Goal: Task Accomplishment & Management: Complete application form

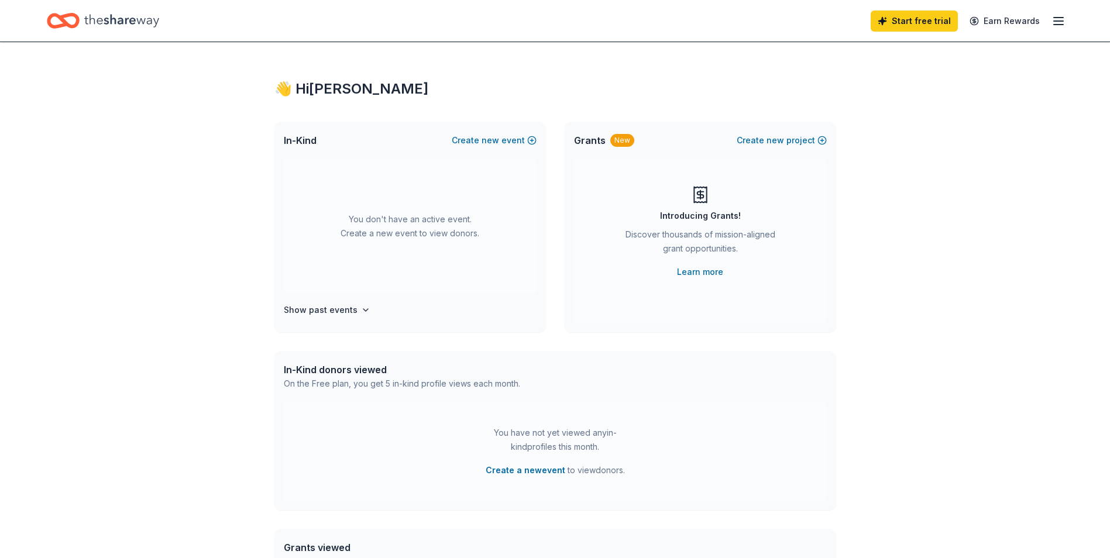
click at [1066, 22] on div "Start free trial Earn Rewards" at bounding box center [555, 21] width 1110 height 42
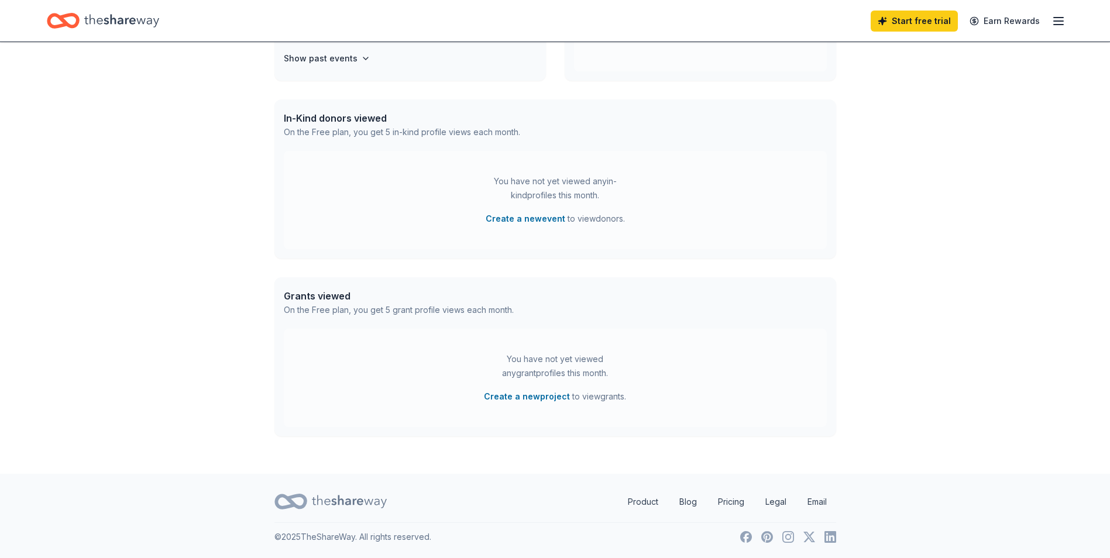
scroll to position [135, 0]
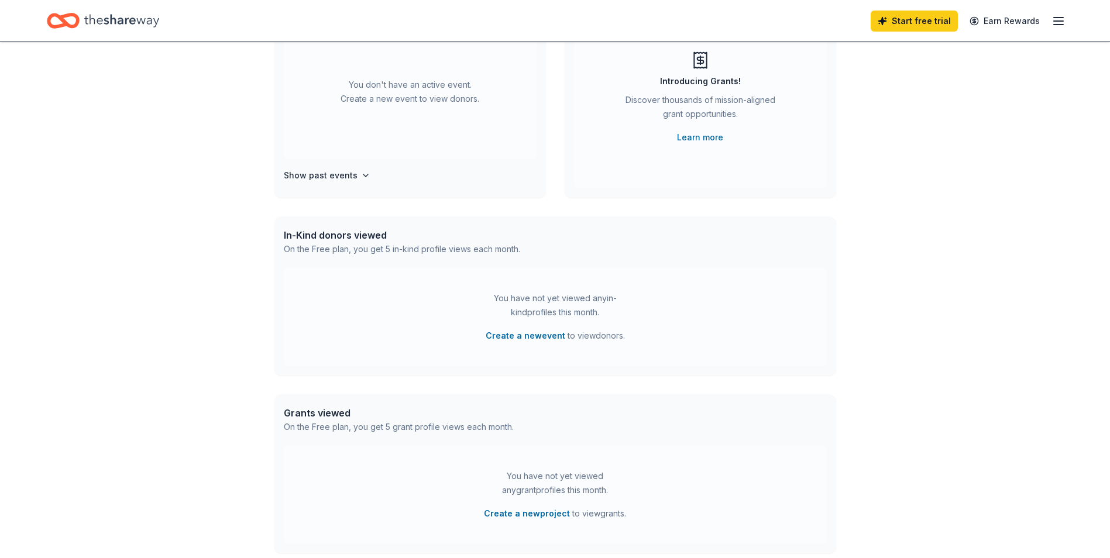
click at [1051, 19] on div "Start free trial Earn Rewards" at bounding box center [967, 20] width 195 height 27
click at [1053, 18] on icon "button" at bounding box center [1058, 21] width 14 height 14
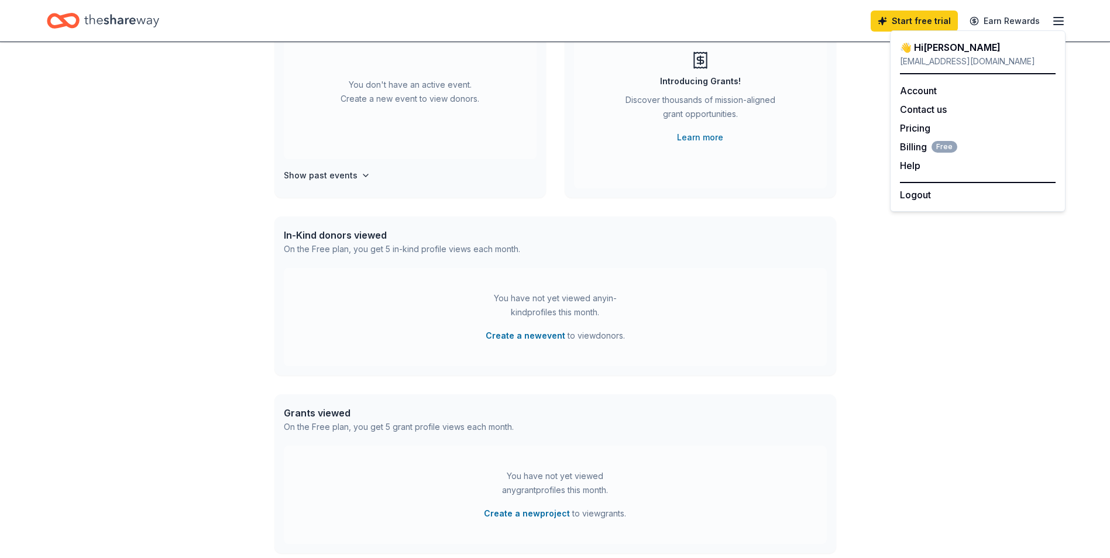
drag, startPoint x: 849, startPoint y: 87, endPoint x: 865, endPoint y: 72, distance: 22.4
click at [850, 87] on div "👋 Hi [PERSON_NAME] In-Kind Create new event You don't have an active event. Cre…" at bounding box center [555, 249] width 599 height 683
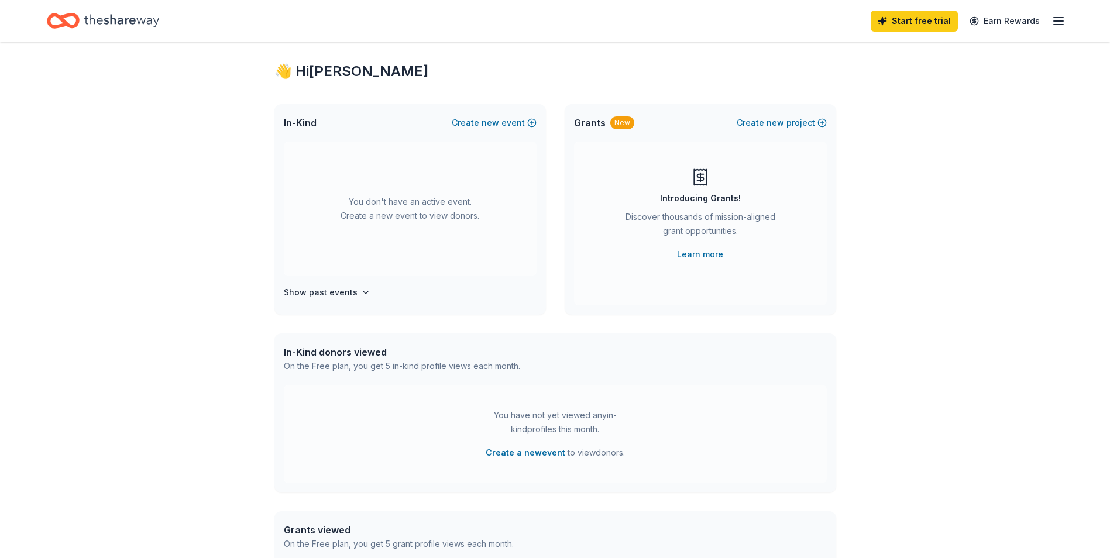
scroll to position [0, 0]
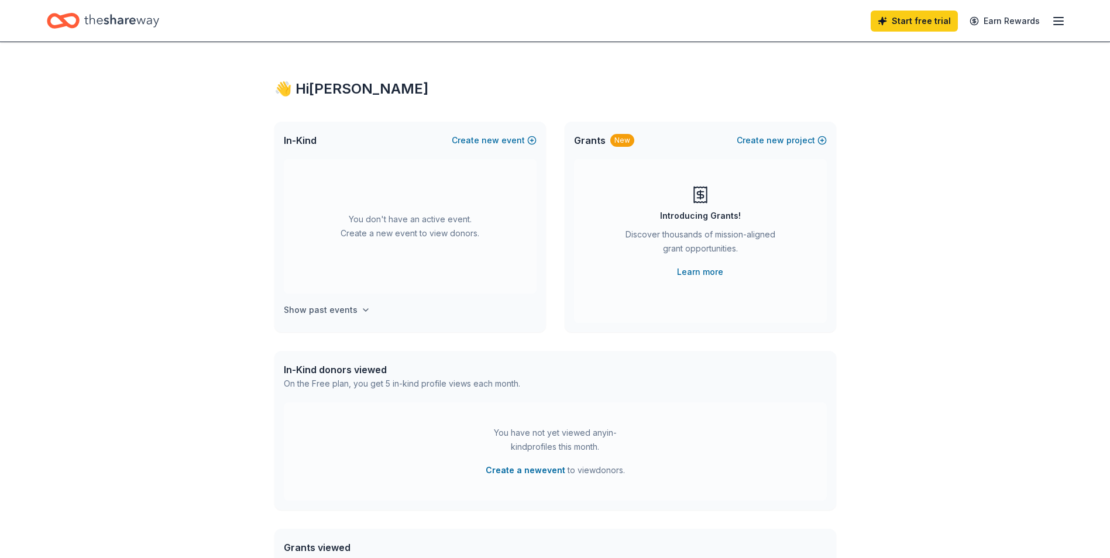
click at [343, 309] on h4 "Show past events" at bounding box center [321, 310] width 74 height 14
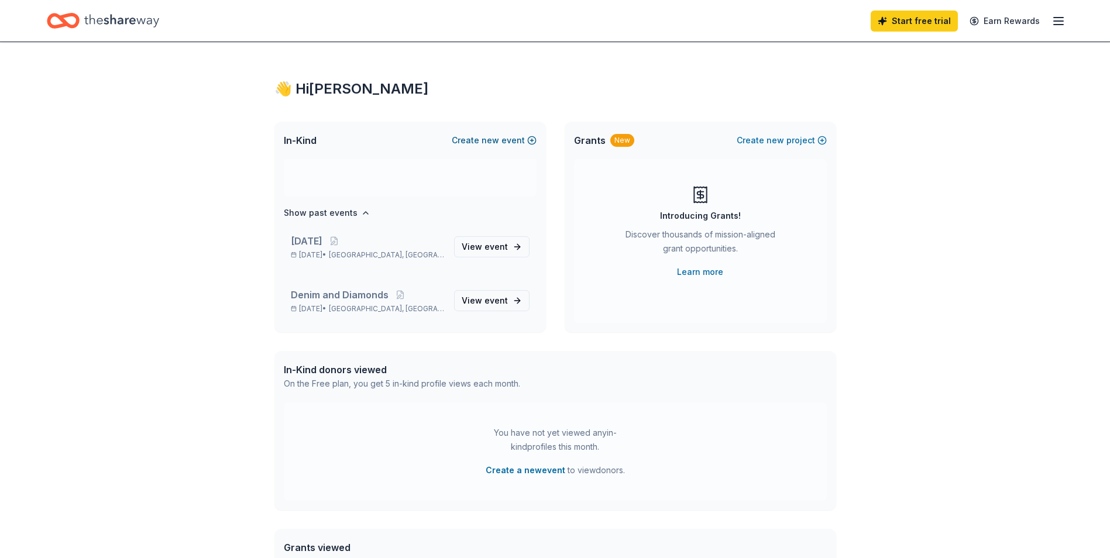
click at [503, 139] on button "Create new event" at bounding box center [494, 140] width 85 height 14
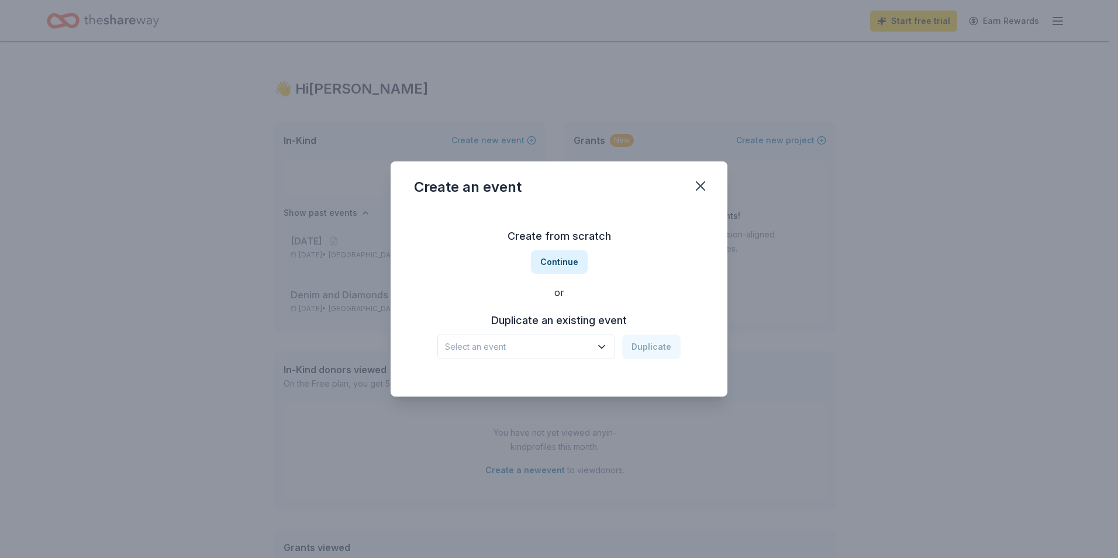
click at [591, 350] on span "Select an event" at bounding box center [518, 347] width 146 height 14
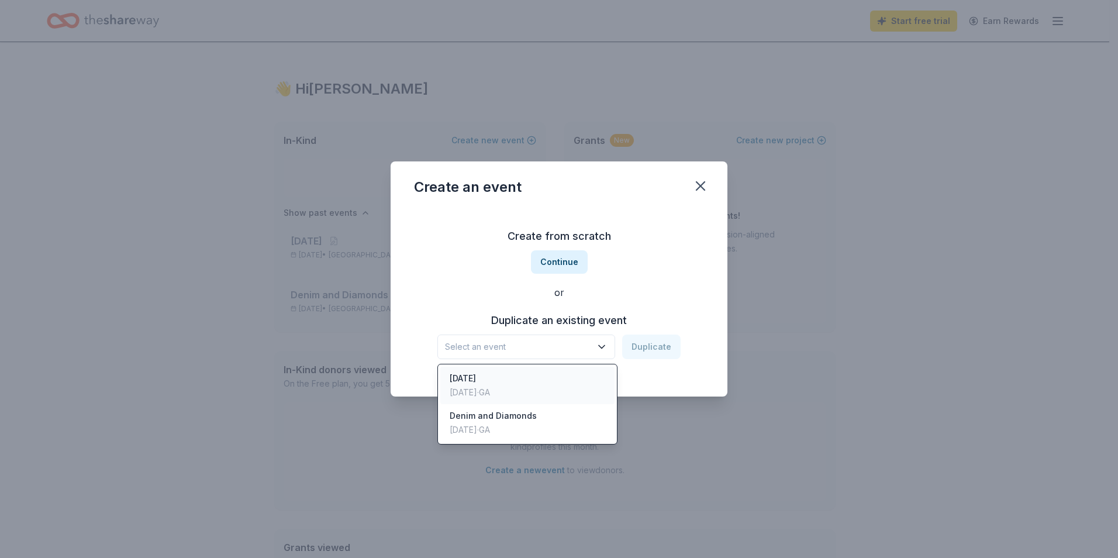
click at [490, 387] on div "[DATE] · [GEOGRAPHIC_DATA]" at bounding box center [470, 392] width 40 height 14
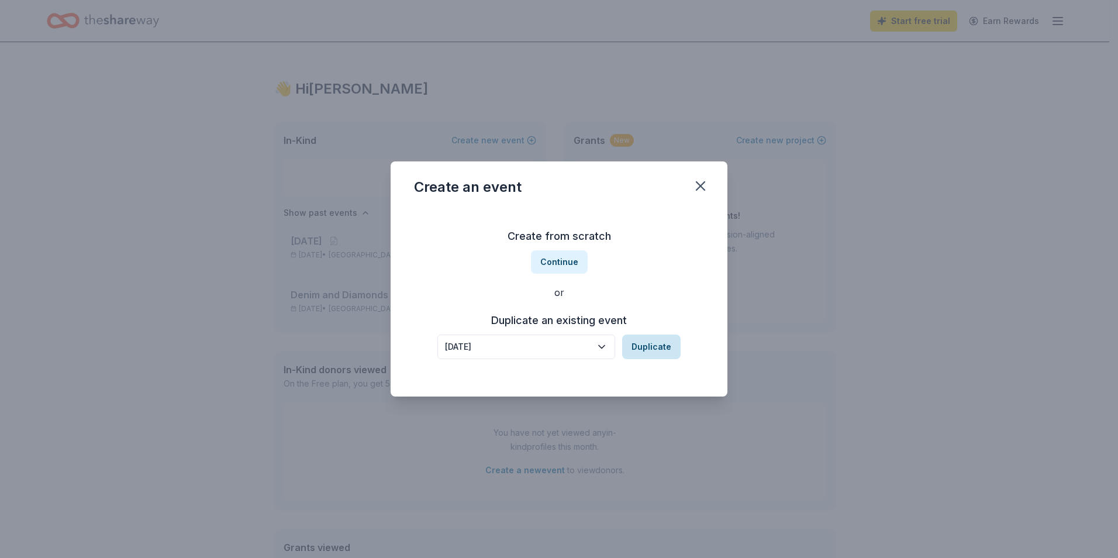
click at [632, 350] on button "Duplicate" at bounding box center [651, 347] width 58 height 25
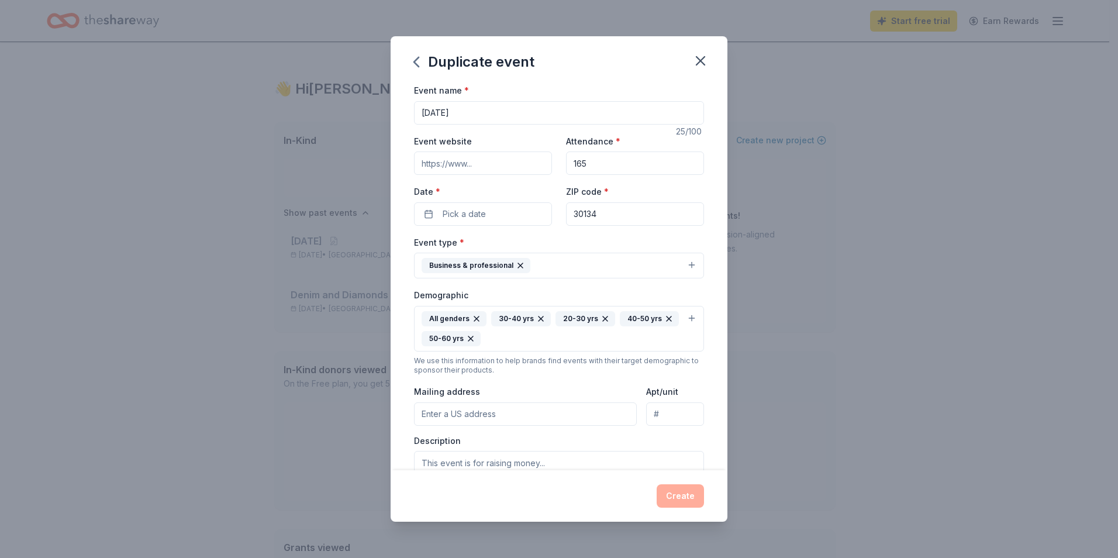
click at [685, 507] on div "Create" at bounding box center [559, 495] width 290 height 23
click at [704, 63] on icon "button" at bounding box center [701, 61] width 8 height 8
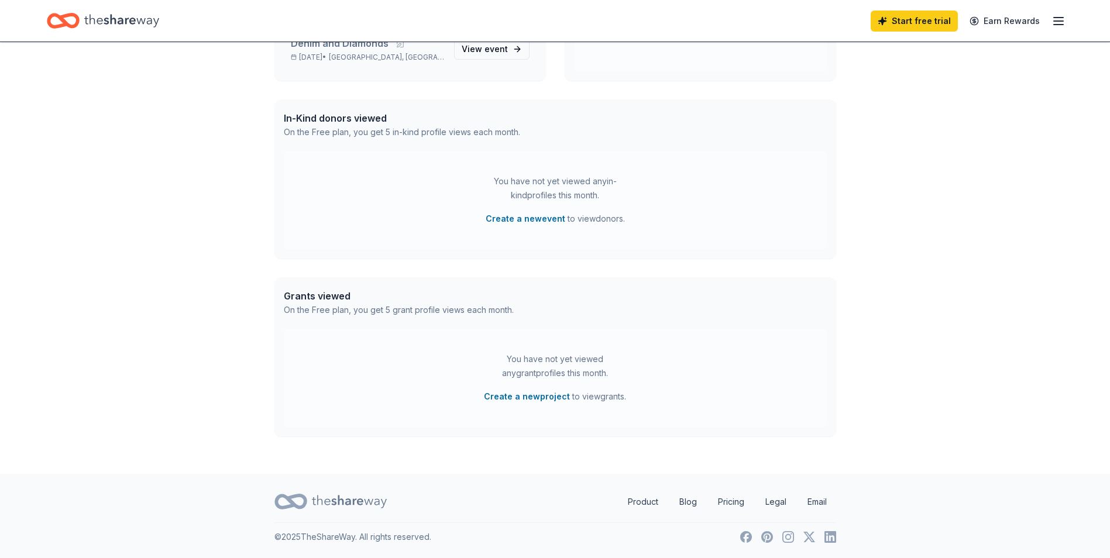
scroll to position [0, 0]
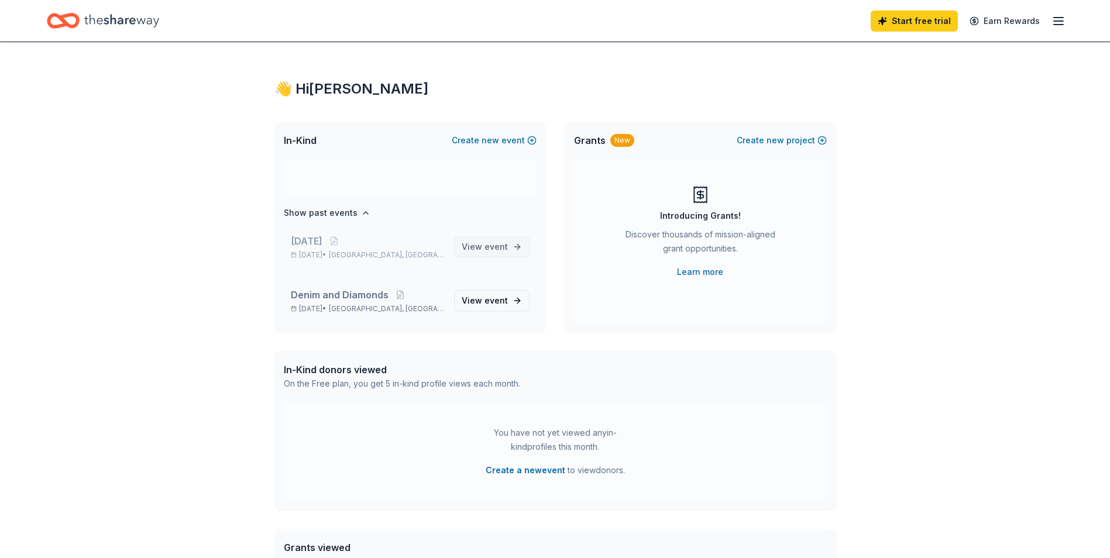
click at [484, 245] on span "event" at bounding box center [495, 247] width 23 height 10
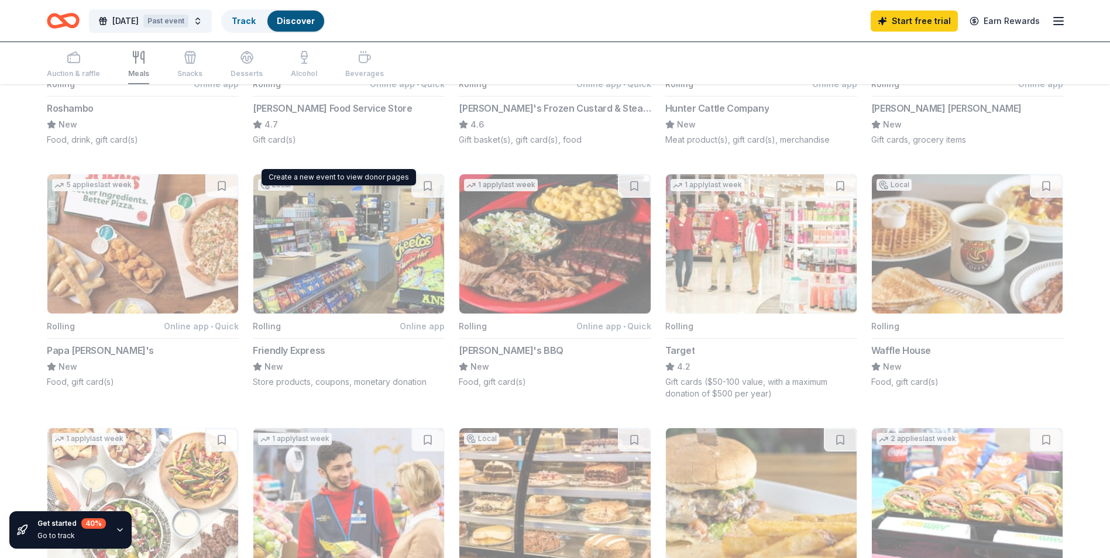
scroll to position [351, 0]
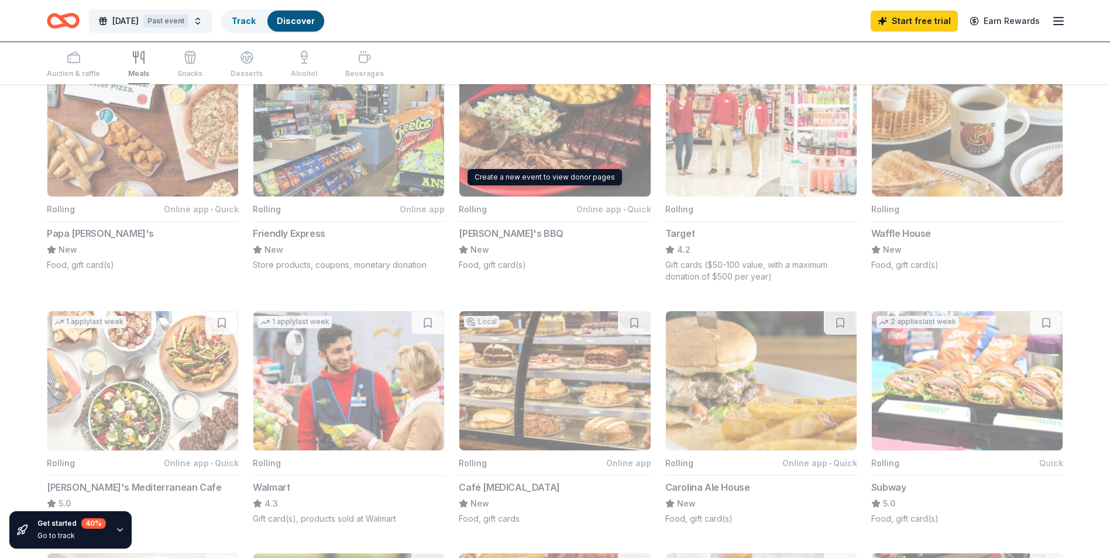
click at [501, 167] on button "1 apply last week Rolling Online app • Quick [PERSON_NAME]'s BBQ New Food, gift…" at bounding box center [555, 164] width 192 height 214
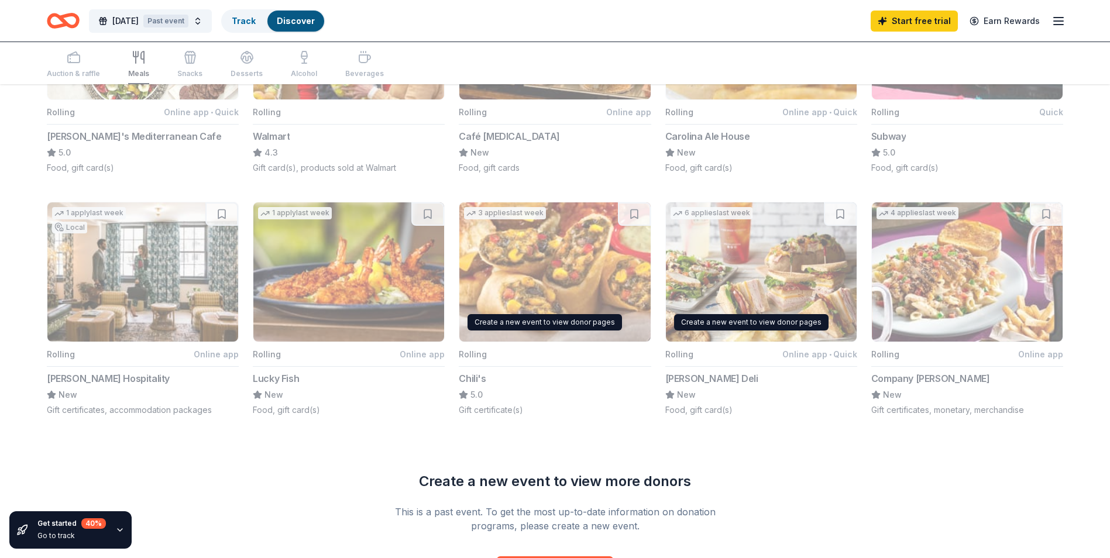
scroll to position [468, 0]
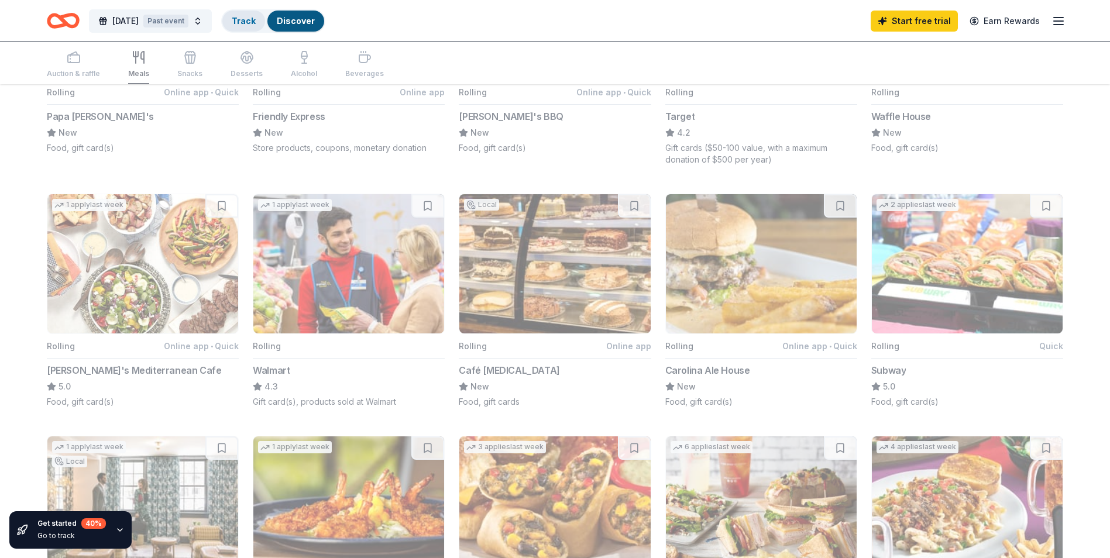
click at [255, 27] on div "Track" at bounding box center [243, 21] width 43 height 21
click at [109, 29] on button "[DATE] Past event" at bounding box center [150, 20] width 123 height 23
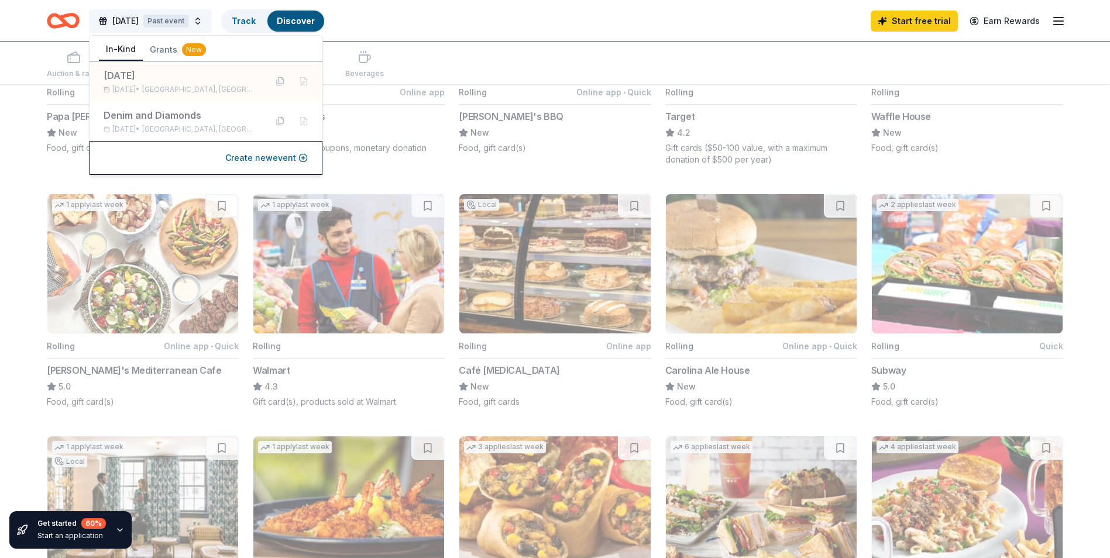
scroll to position [1, 0]
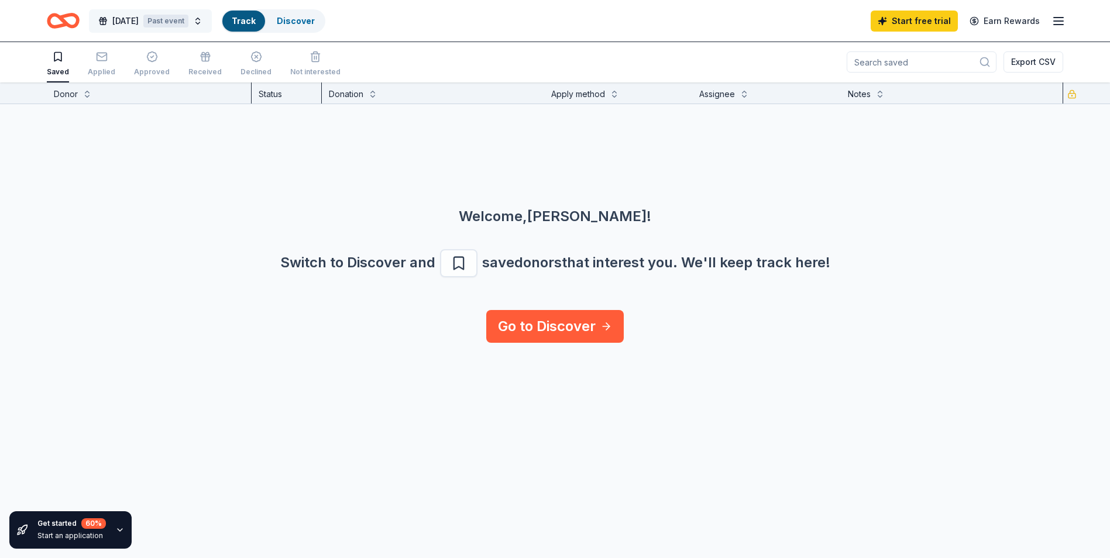
click at [208, 21] on button "[DATE] Past event" at bounding box center [150, 20] width 123 height 23
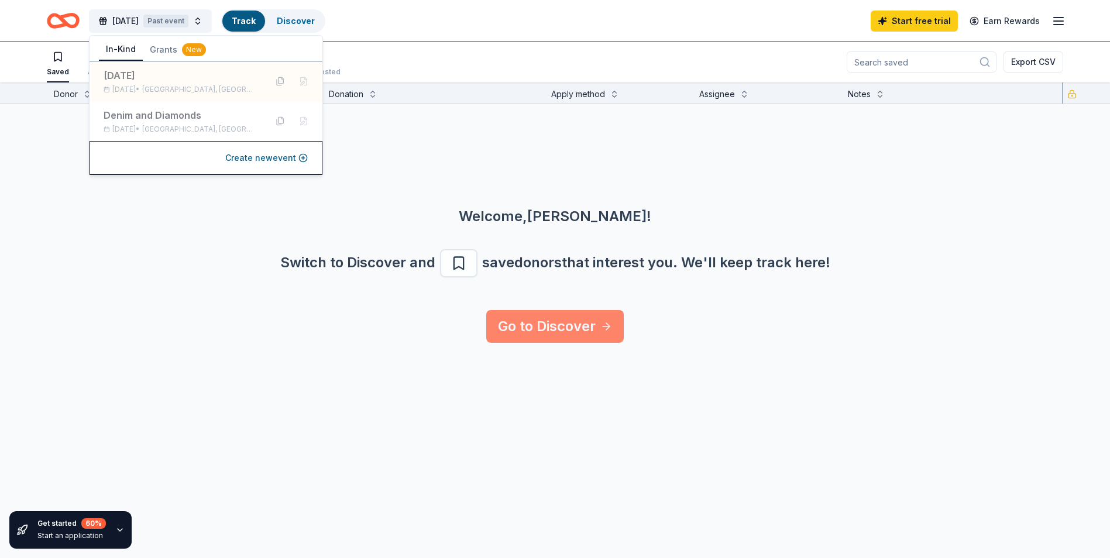
click at [565, 324] on link "Go to Discover" at bounding box center [554, 326] width 137 height 33
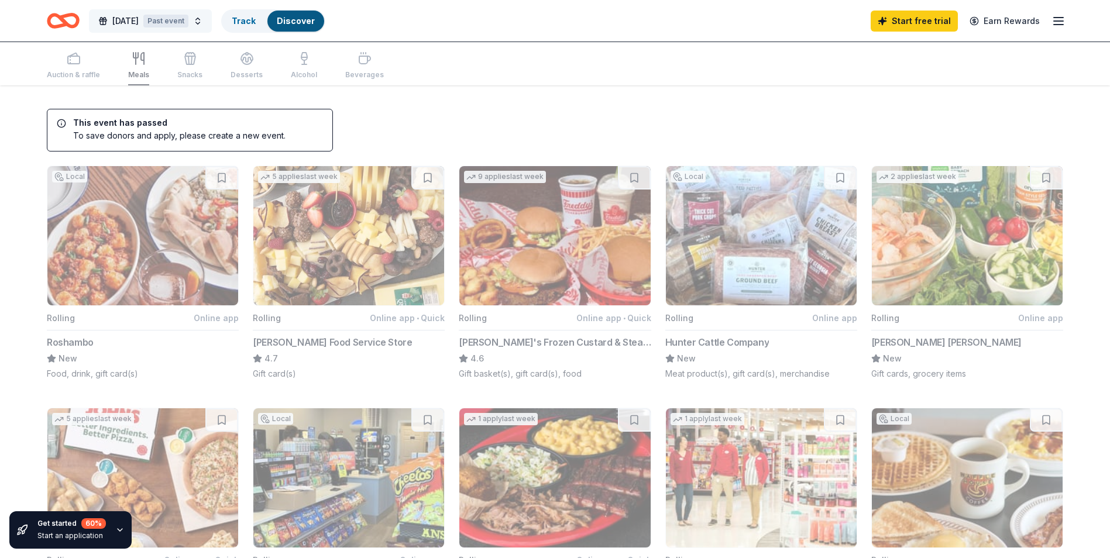
click at [206, 19] on button "[DATE] Past event" at bounding box center [150, 20] width 123 height 23
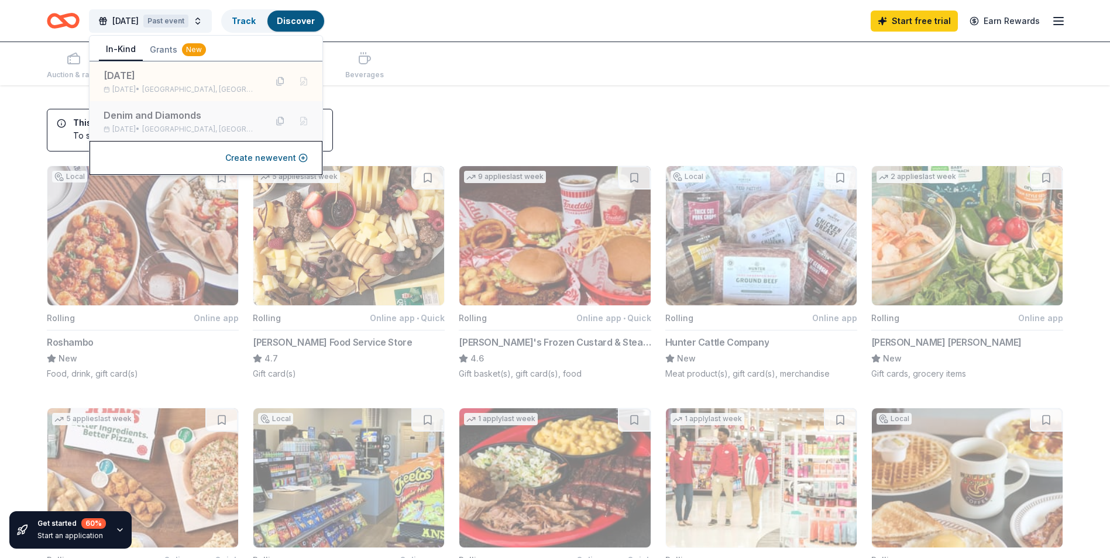
click at [158, 113] on div "Denim and Diamonds" at bounding box center [180, 115] width 153 height 14
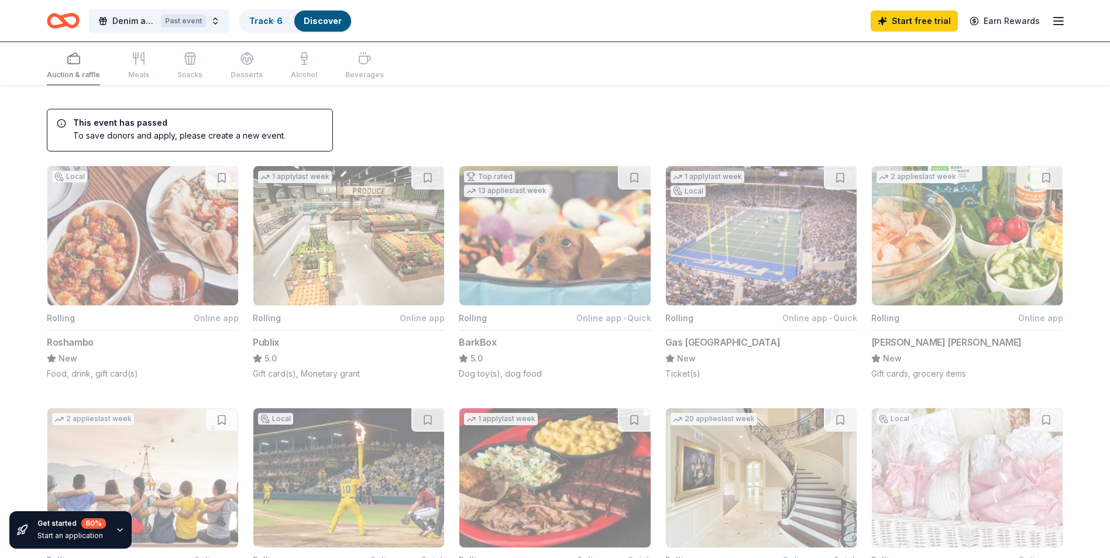
click at [157, 64] on div "Auction & raffle Meals Snacks Desserts Alcohol Beverages" at bounding box center [215, 66] width 337 height 39
click at [138, 67] on div "Auction & raffle Meals Snacks Desserts Alcohol Beverages" at bounding box center [215, 66] width 337 height 39
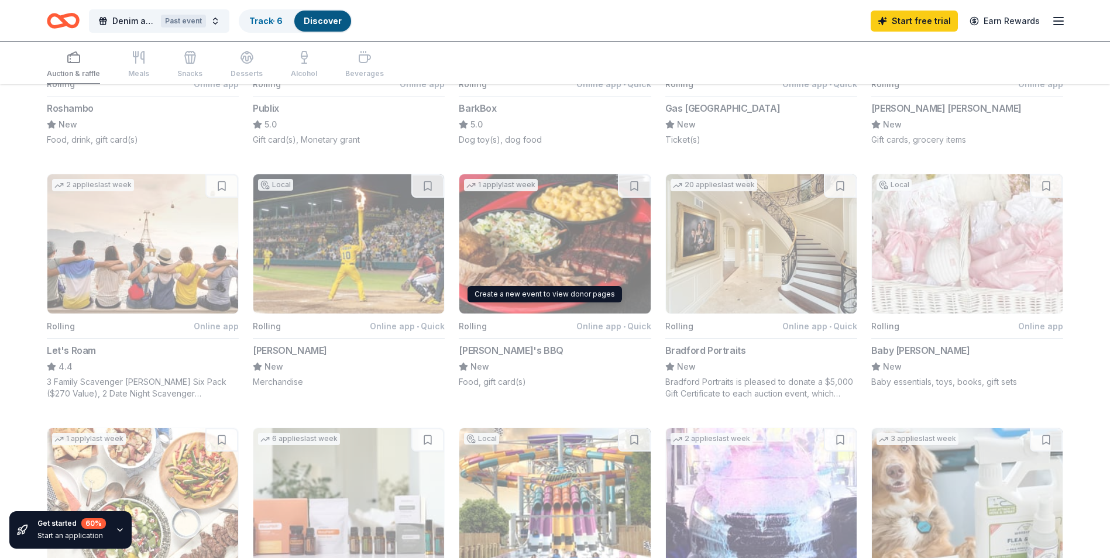
scroll to position [409, 0]
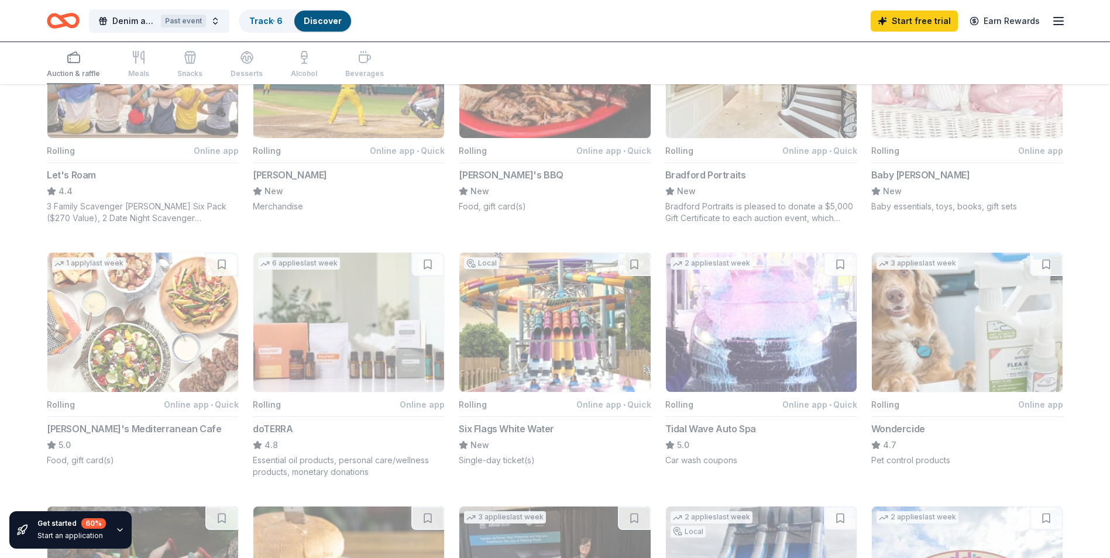
click at [146, 71] on div "Auction & raffle Meals Snacks Desserts Alcohol Beverages" at bounding box center [215, 65] width 337 height 39
click at [67, 19] on icon "Home" at bounding box center [63, 20] width 33 height 27
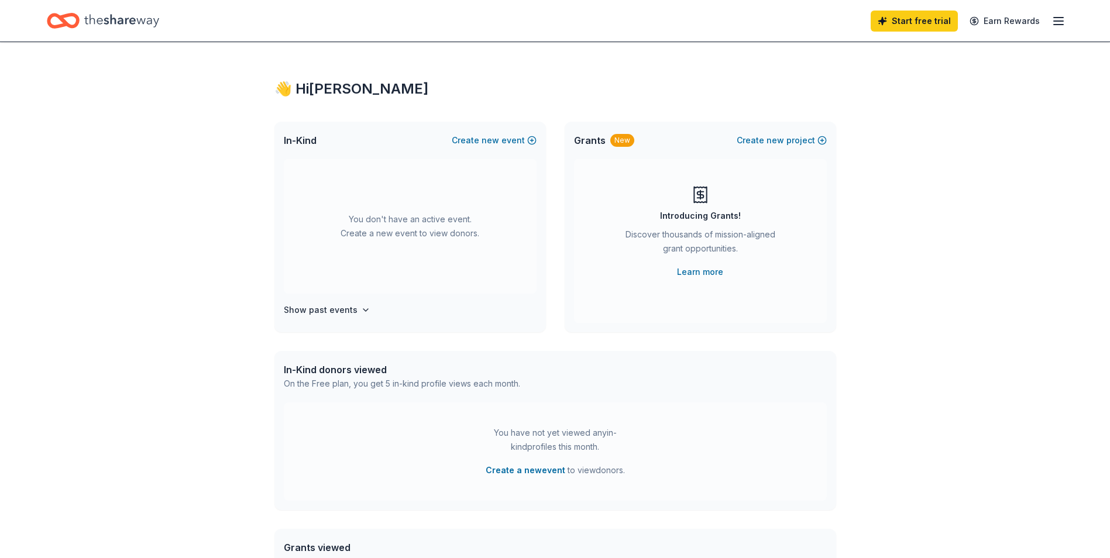
click at [500, 129] on div "In-Kind Create new event" at bounding box center [409, 140] width 271 height 37
click at [499, 139] on span "new" at bounding box center [490, 140] width 18 height 14
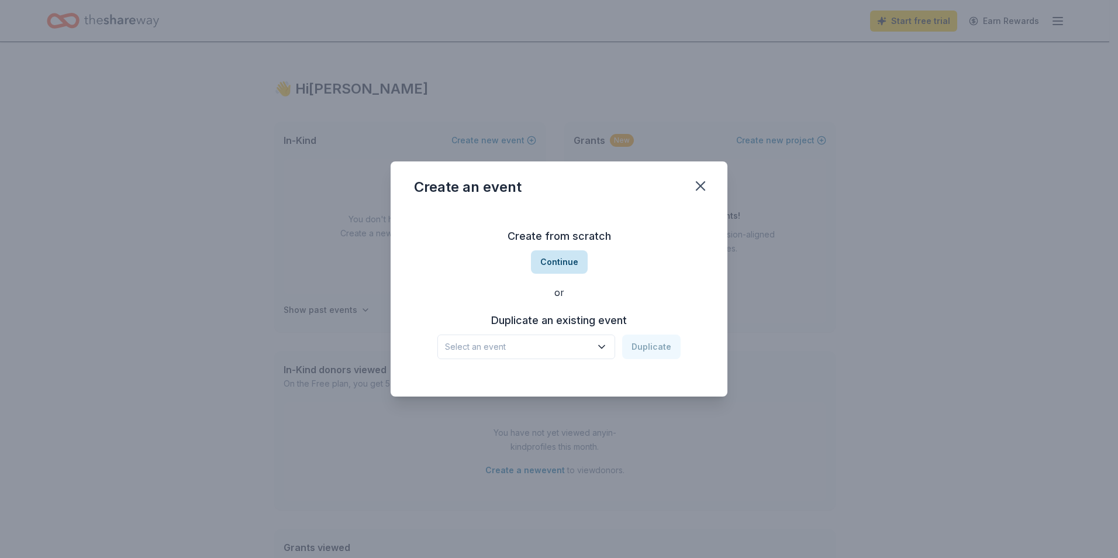
click at [569, 261] on button "Continue" at bounding box center [559, 261] width 57 height 23
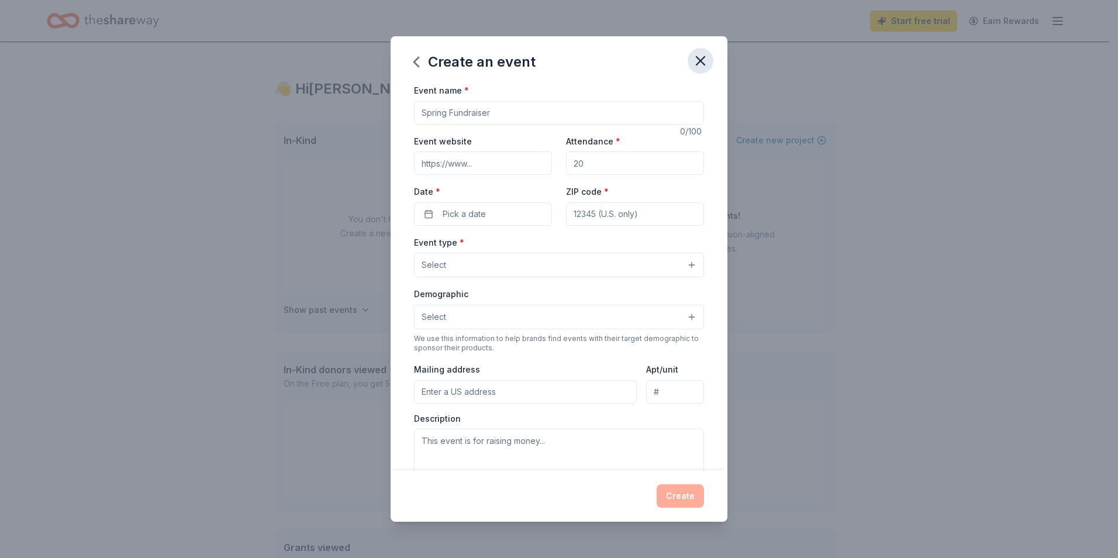
click at [700, 64] on icon "button" at bounding box center [701, 61] width 16 height 16
